Goal: Task Accomplishment & Management: Use online tool/utility

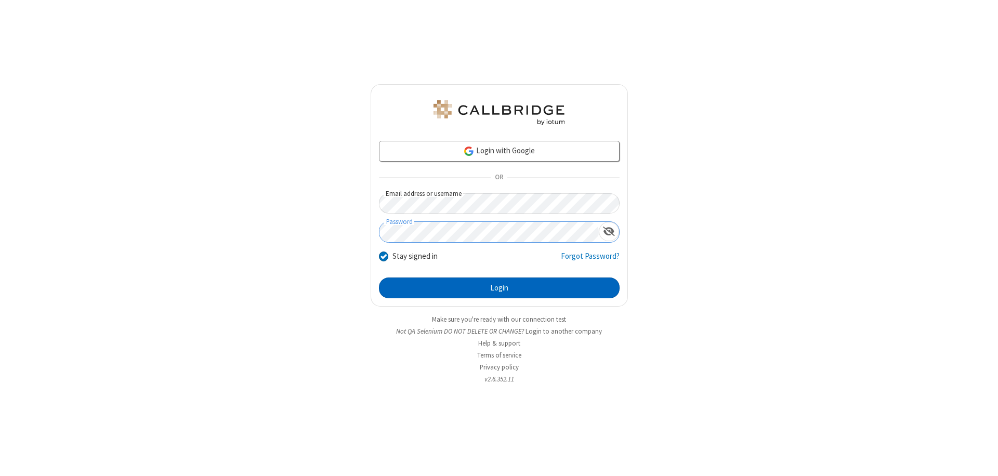
click at [499, 288] on button "Login" at bounding box center [499, 288] width 241 height 21
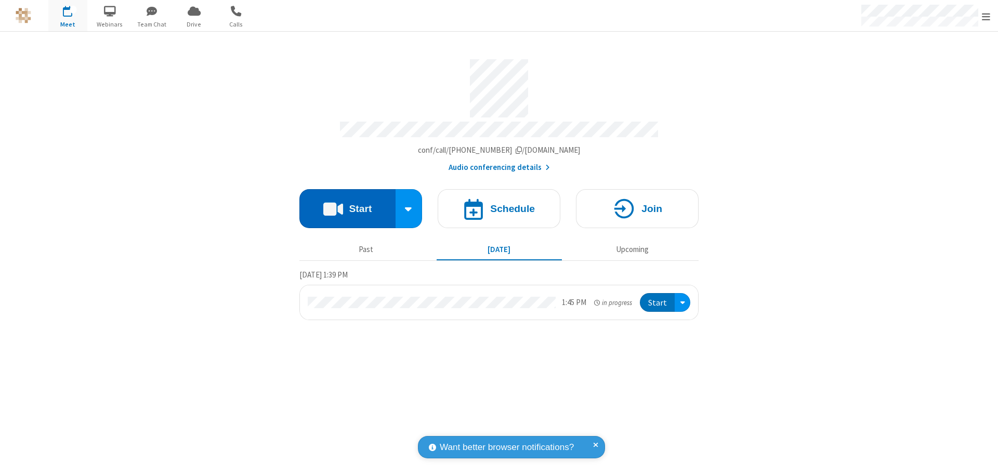
click at [347, 204] on button "Start" at bounding box center [348, 208] width 96 height 39
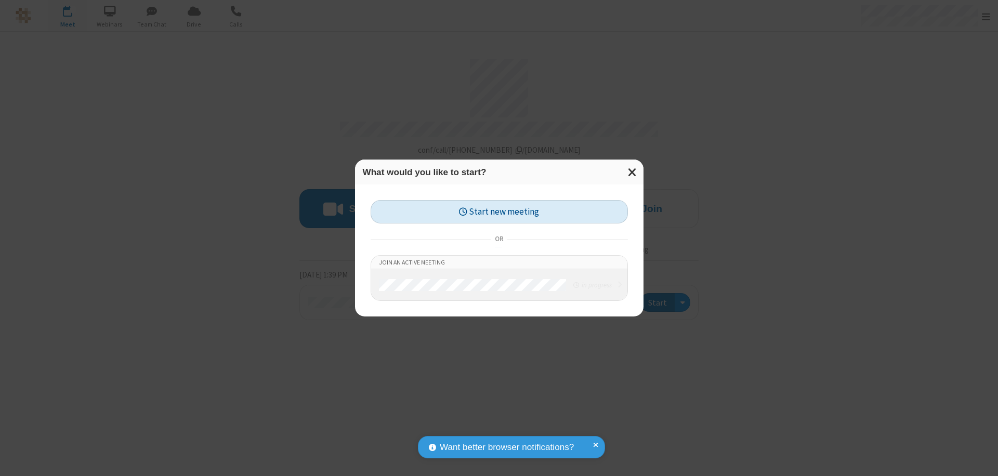
click at [499, 212] on button "Start new meeting" at bounding box center [499, 211] width 257 height 23
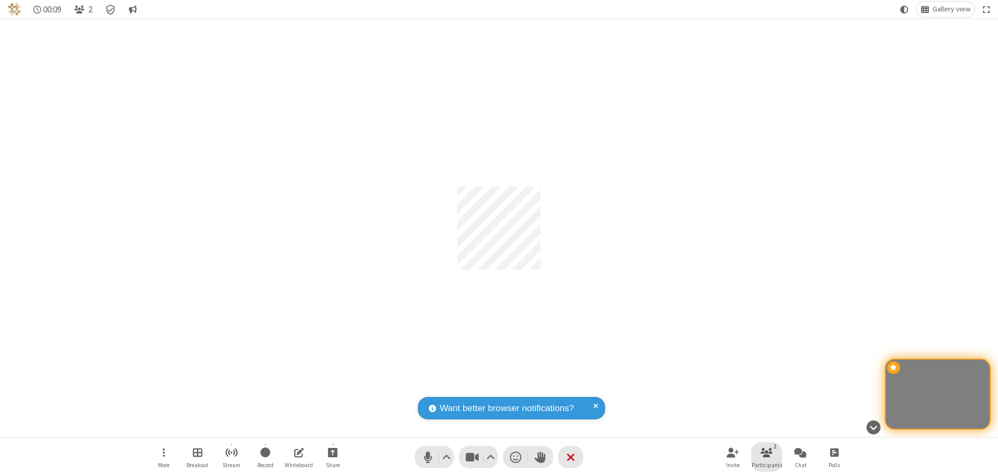
click at [767, 465] on span "Participants" at bounding box center [767, 465] width 31 height 6
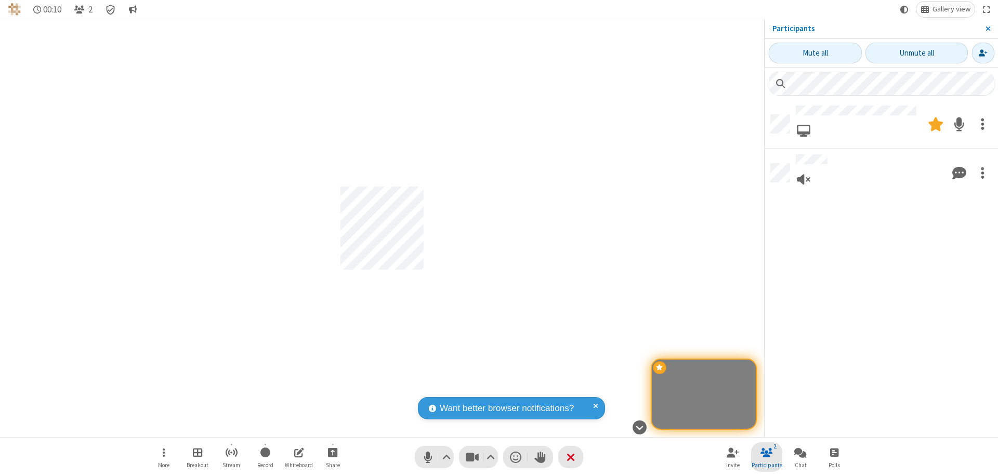
click at [988, 29] on span "Close sidebar" at bounding box center [988, 28] width 5 height 8
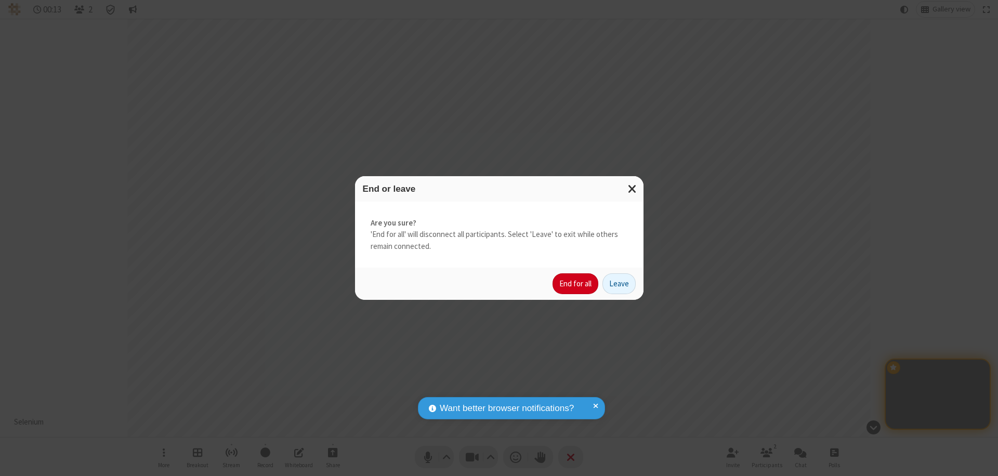
click at [576, 284] on button "End for all" at bounding box center [576, 284] width 46 height 21
